Goal: Transaction & Acquisition: Purchase product/service

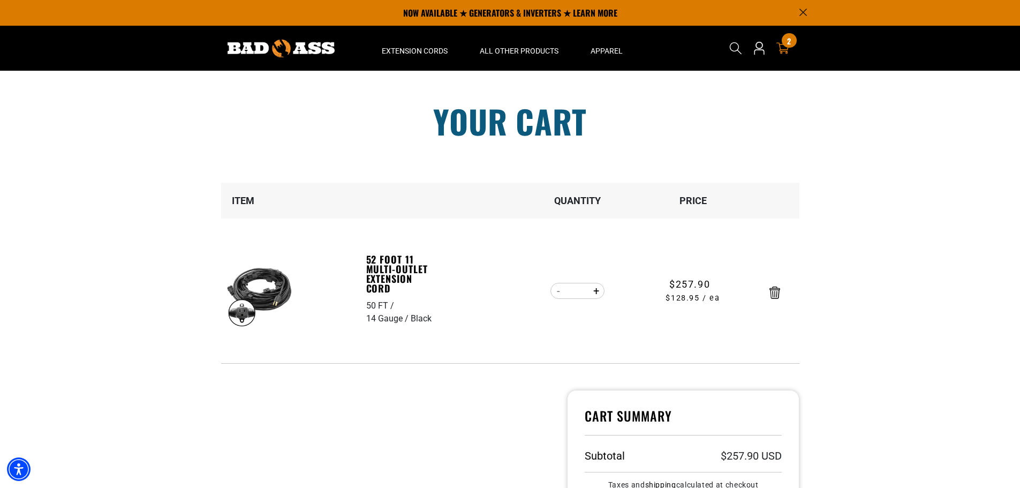
click at [881, 237] on section "Your cart Your cart is empty Continue Shopping Item Quantity Price 50 FT 14 Gau…" at bounding box center [510, 355] width 1020 height 569
click at [561, 289] on button "Decrease quantity for 52 Foot 11 Multi-Outlet Extension Cord" at bounding box center [559, 291] width 17 height 18
type input "*"
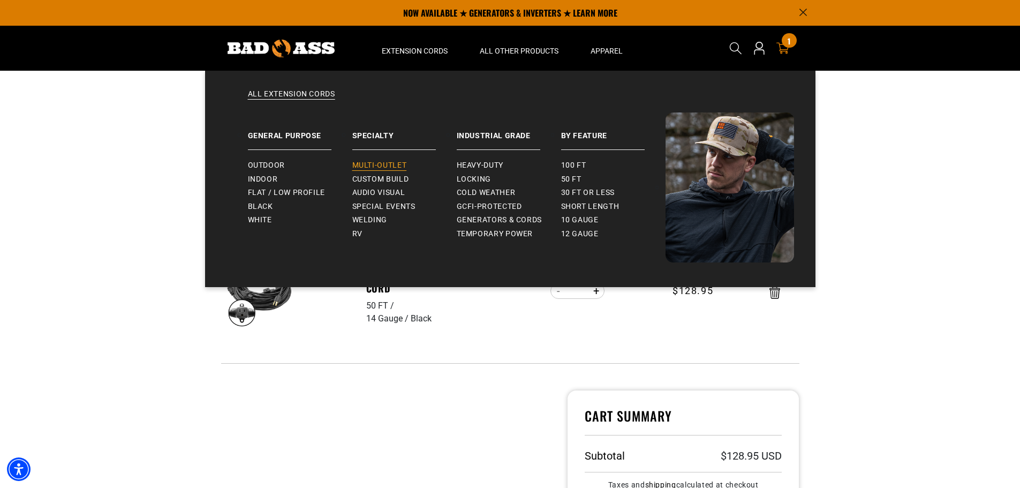
click at [387, 167] on span "Multi-Outlet" at bounding box center [379, 166] width 55 height 10
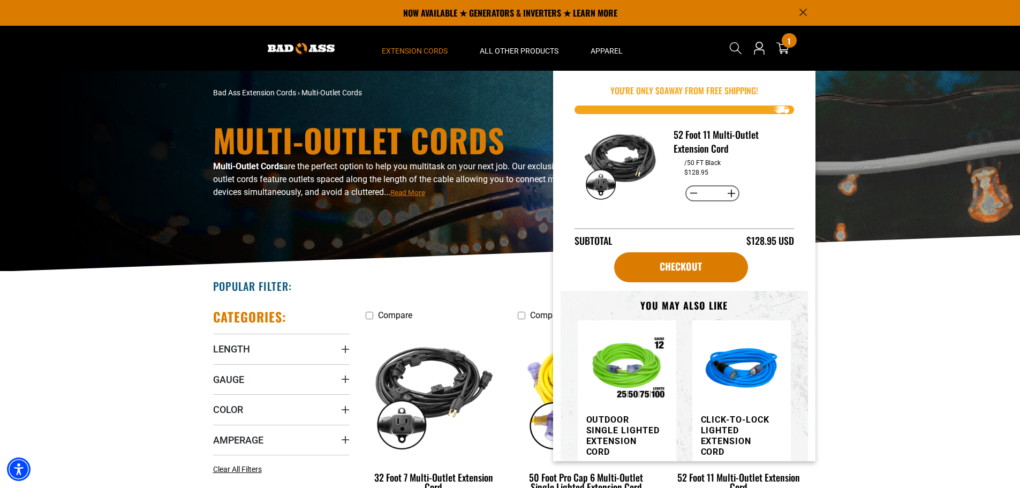
click at [729, 188] on button "Increase quantity for 52 Foot 11 Multi-Outlet Extension Cord" at bounding box center [731, 193] width 17 height 18
type input "*"
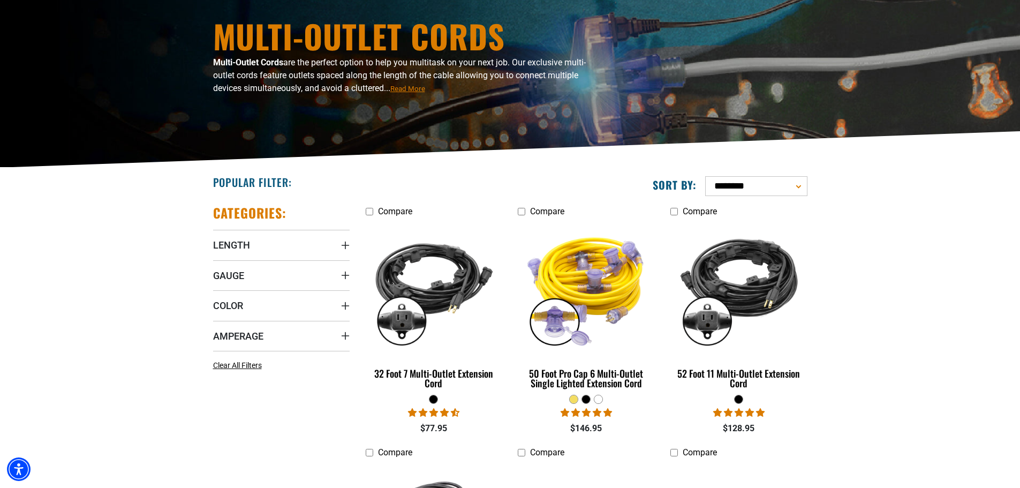
scroll to position [107, 0]
